Goal: Check status: Check status

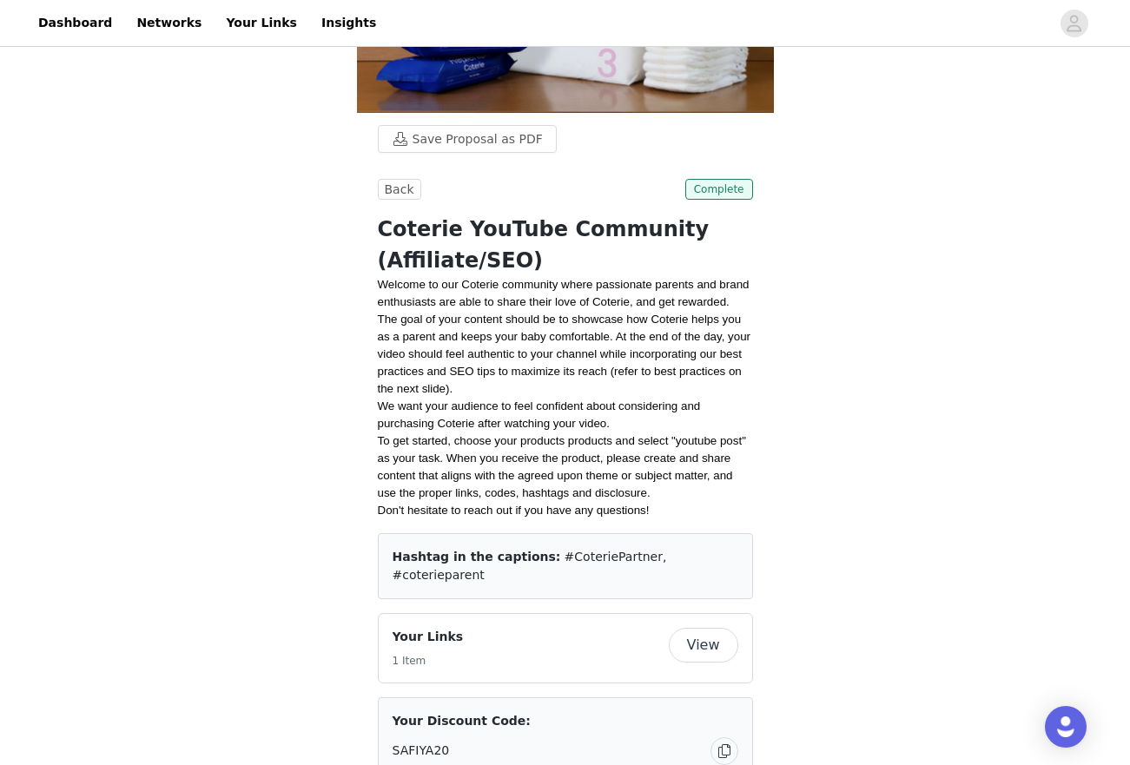
scroll to position [311, 0]
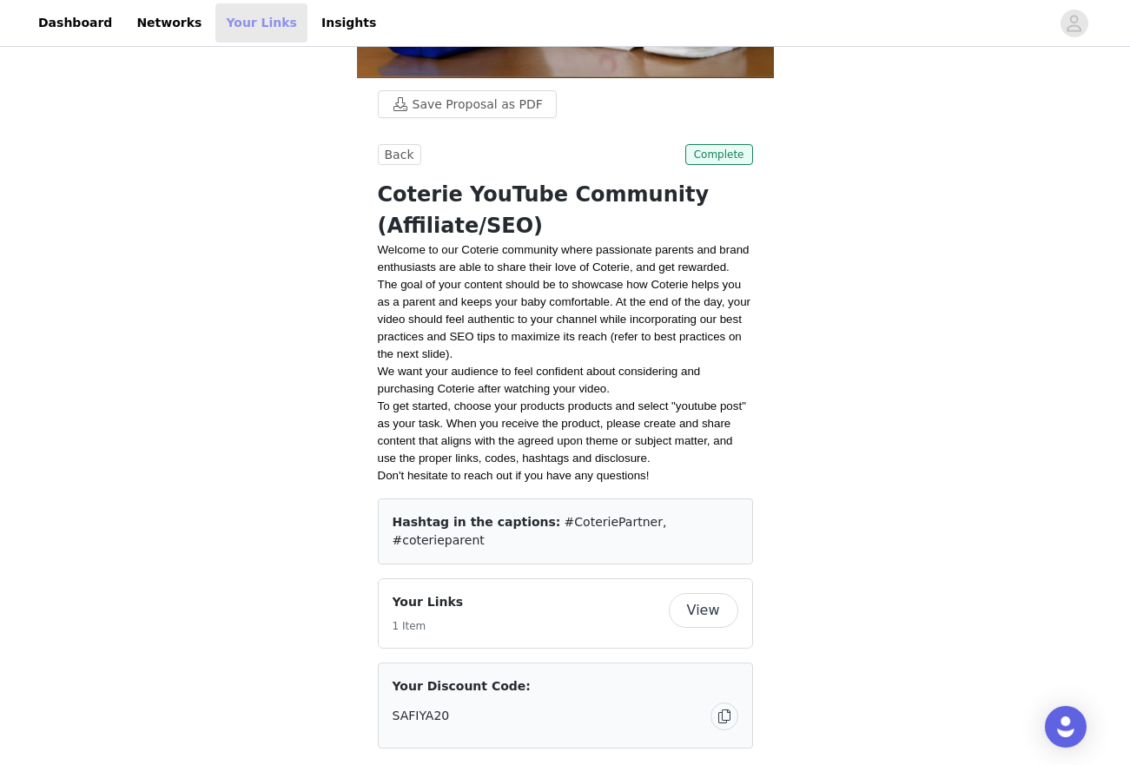
click at [215, 39] on link "Your Links" at bounding box center [261, 22] width 92 height 39
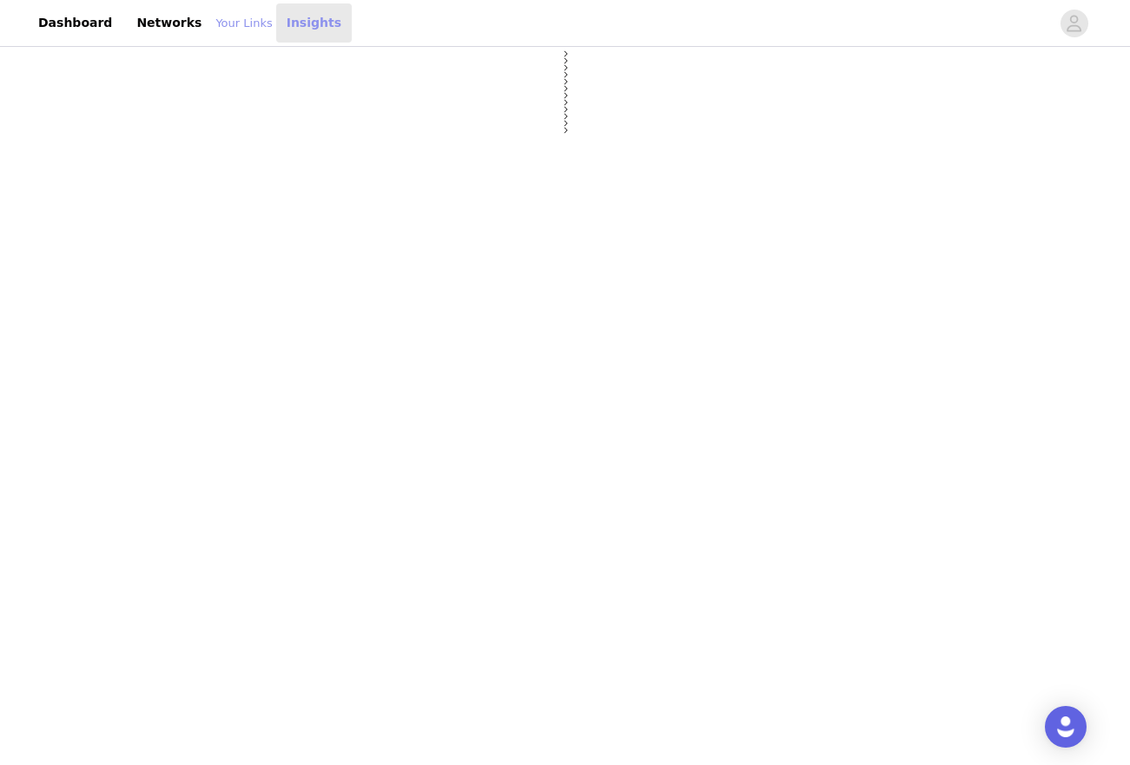
select select "12"
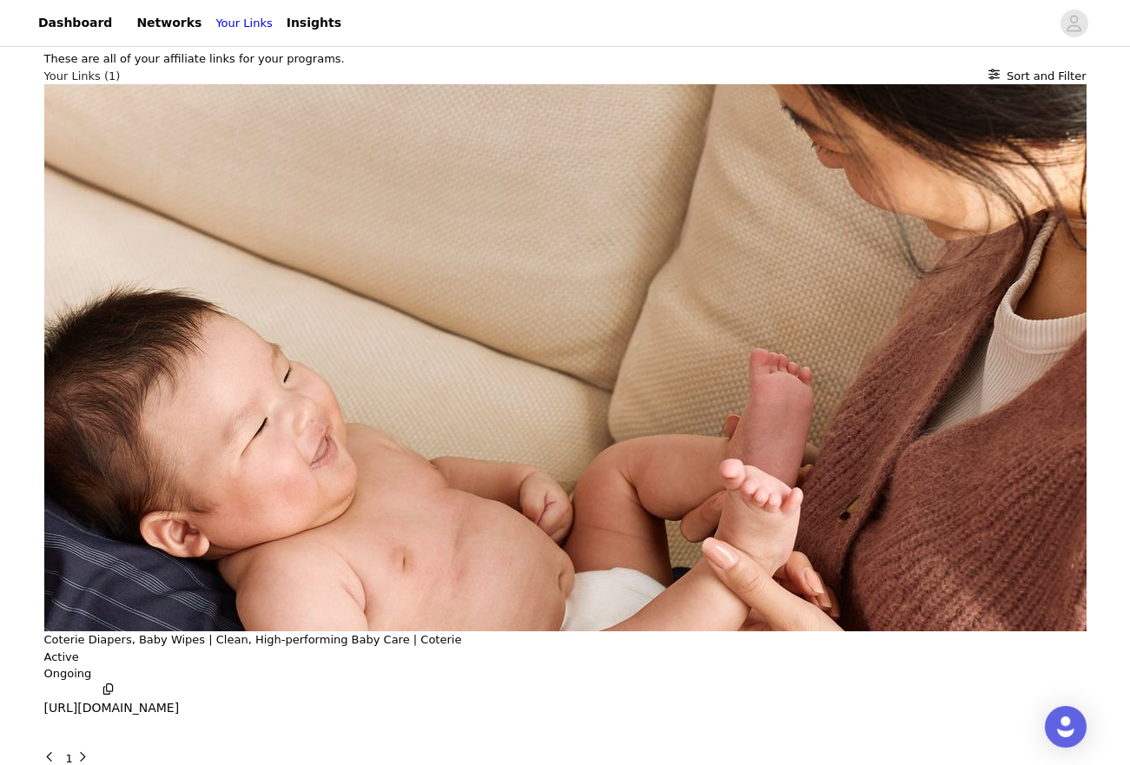
click at [400, 218] on div "Coterie Diapers, Baby Wipes | Clean, High-performing Baby Care | Coterie Active…" at bounding box center [565, 403] width 1042 height 639
click at [668, 201] on div "Coterie Diapers, Baby Wipes | Clean, High-performing Baby Care | Coterie Active…" at bounding box center [565, 417] width 1042 height 666
click at [79, 723] on button "button" at bounding box center [61, 737] width 35 height 28
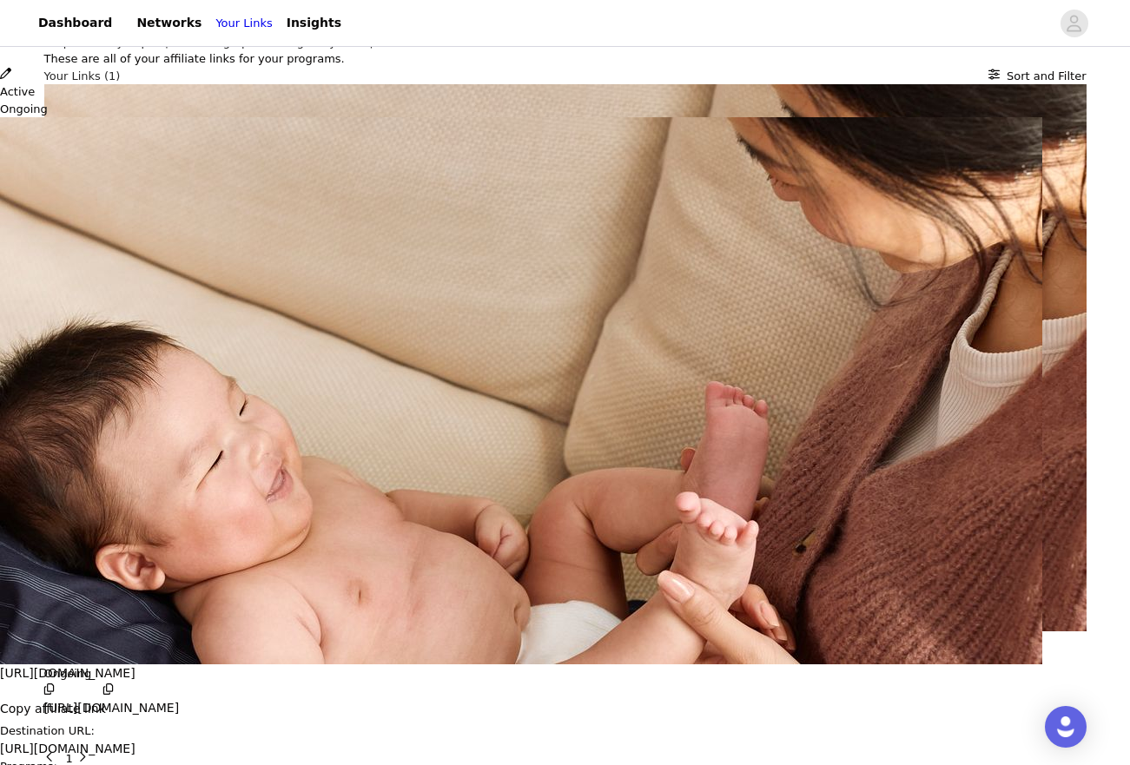
scroll to position [145, 0]
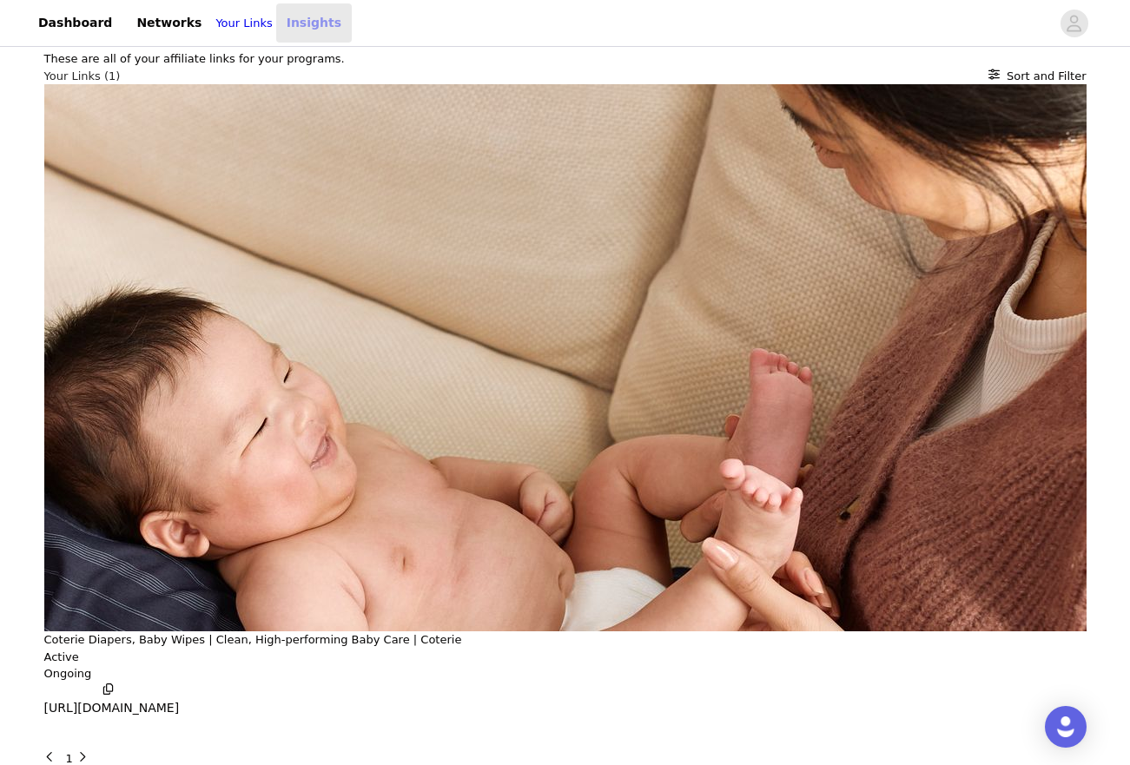
click at [295, 20] on link "Insights" at bounding box center [314, 22] width 76 height 39
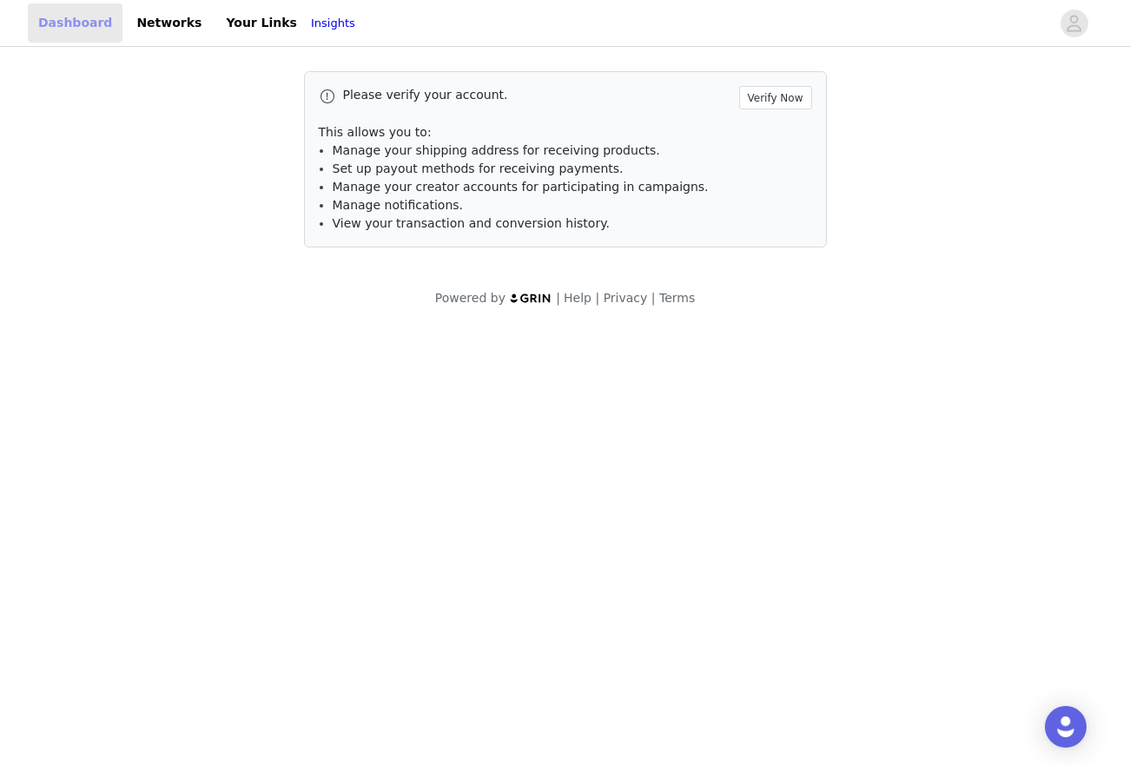
click at [74, 36] on link "Dashboard" at bounding box center [75, 22] width 95 height 39
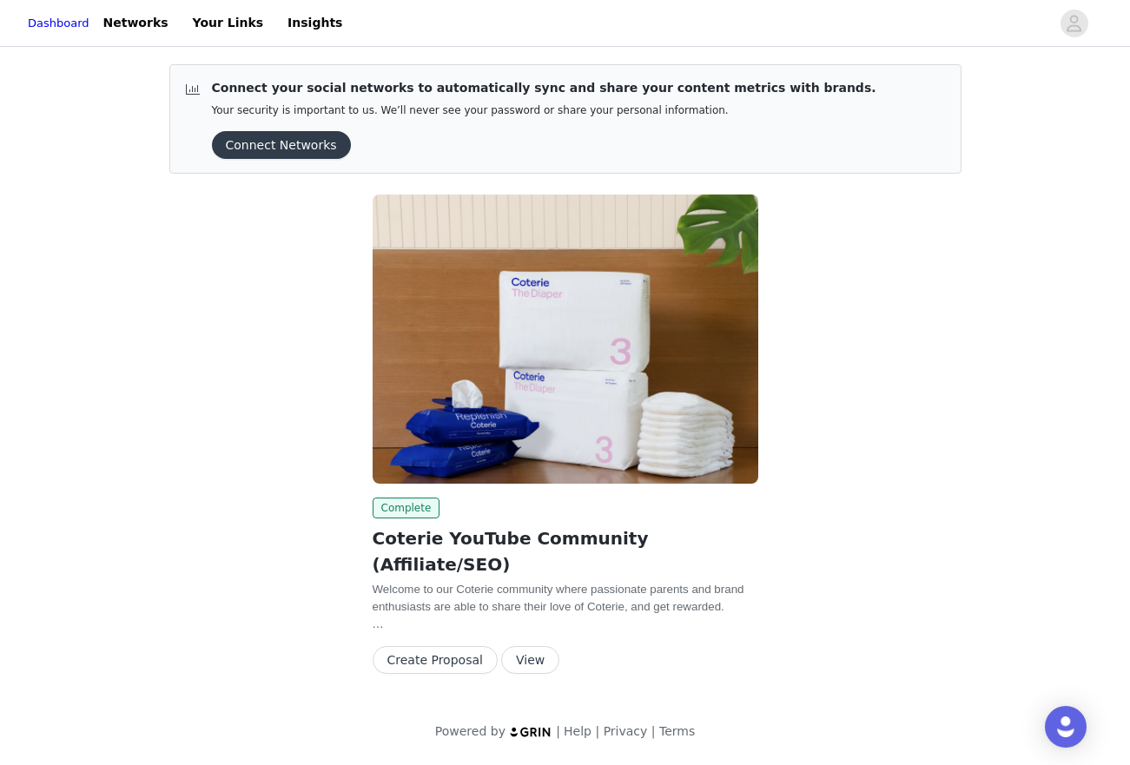
click at [522, 646] on button "View" at bounding box center [530, 660] width 58 height 28
